Goal: Task Accomplishment & Management: Manage account settings

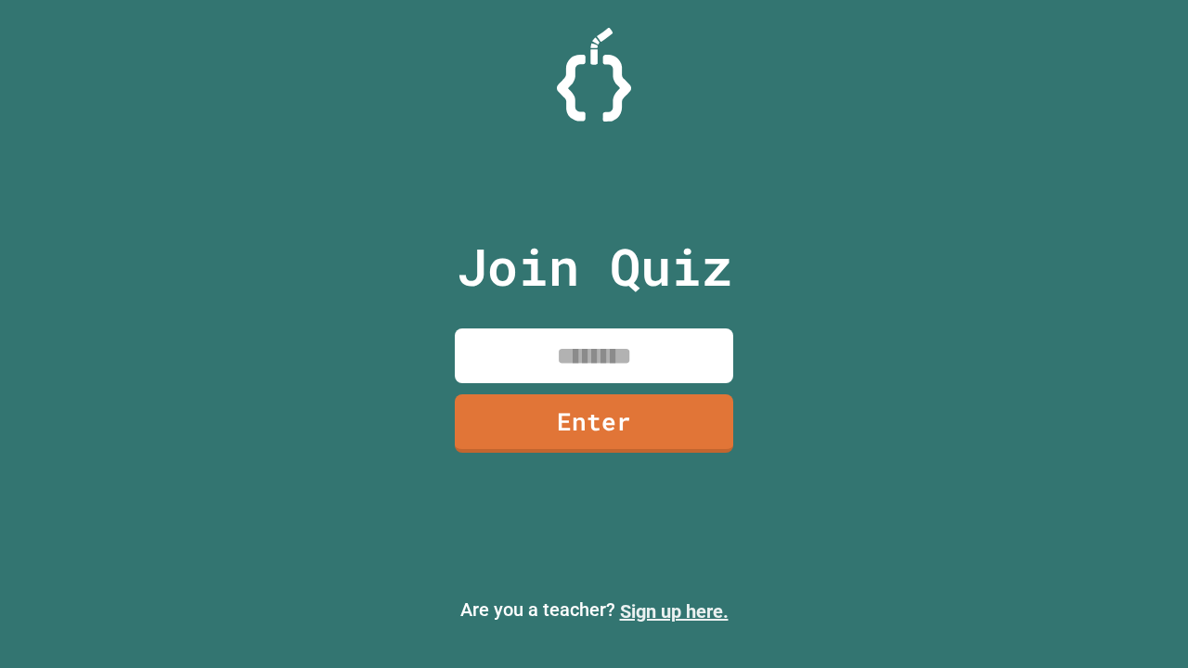
click at [674, 612] on link "Sign up here." at bounding box center [674, 612] width 109 height 22
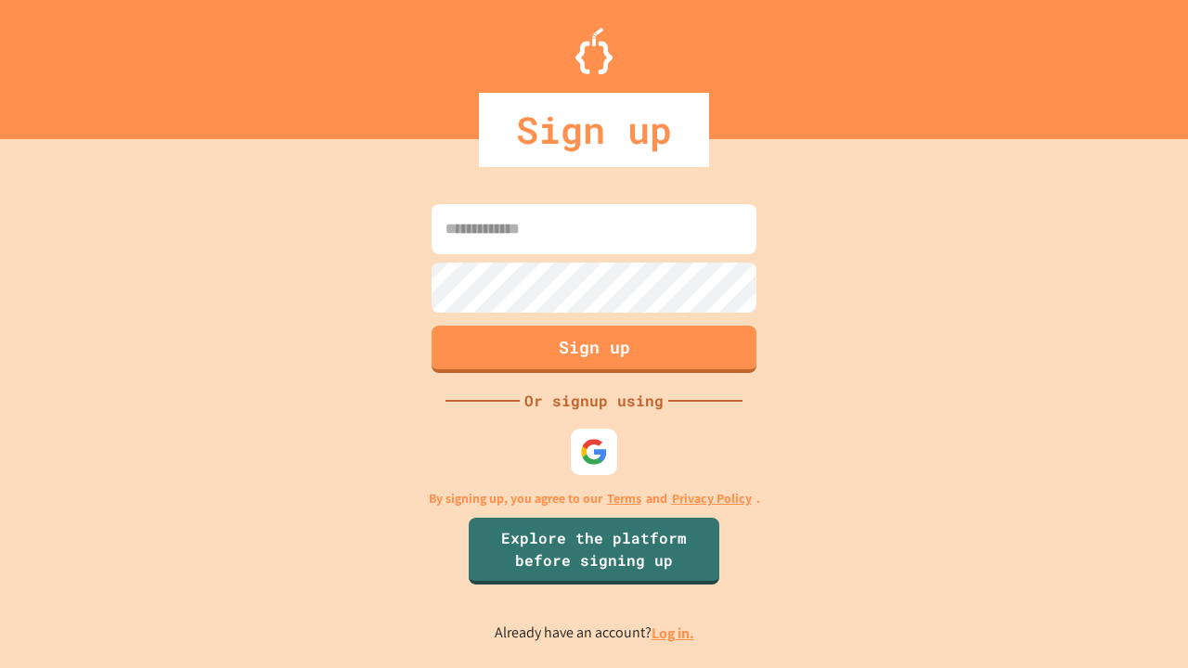
click at [674, 633] on link "Log in." at bounding box center [673, 633] width 43 height 19
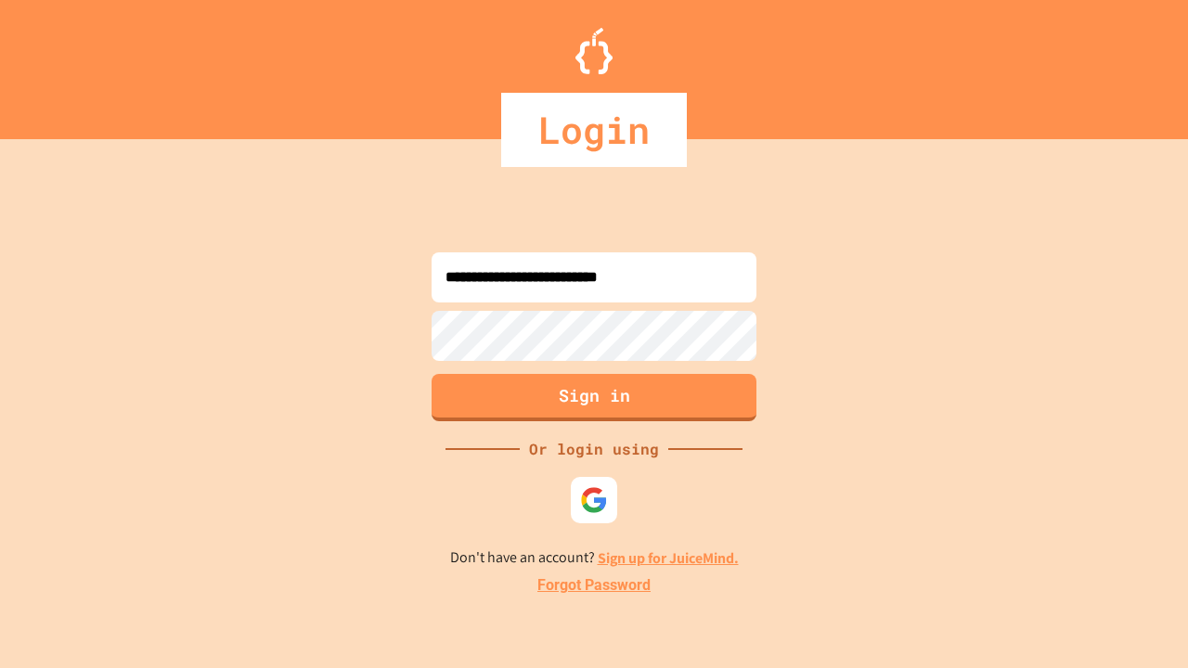
type input "**********"
